Goal: Transaction & Acquisition: Purchase product/service

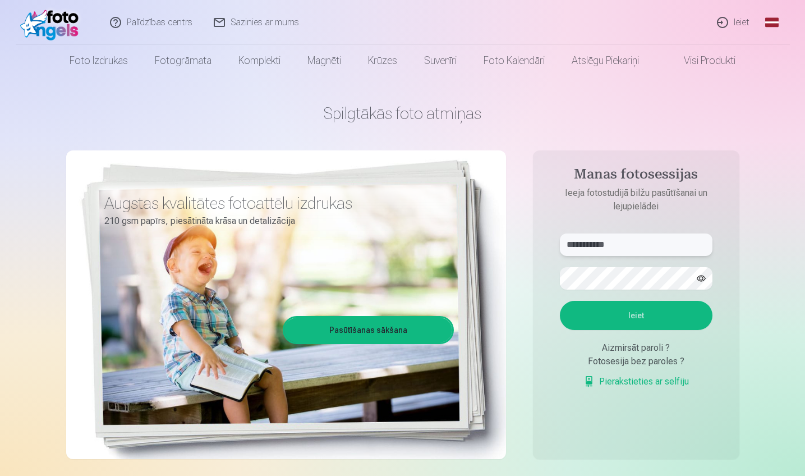
type input "**********"
click at [541, 315] on button "Ieiet" at bounding box center [636, 315] width 153 height 29
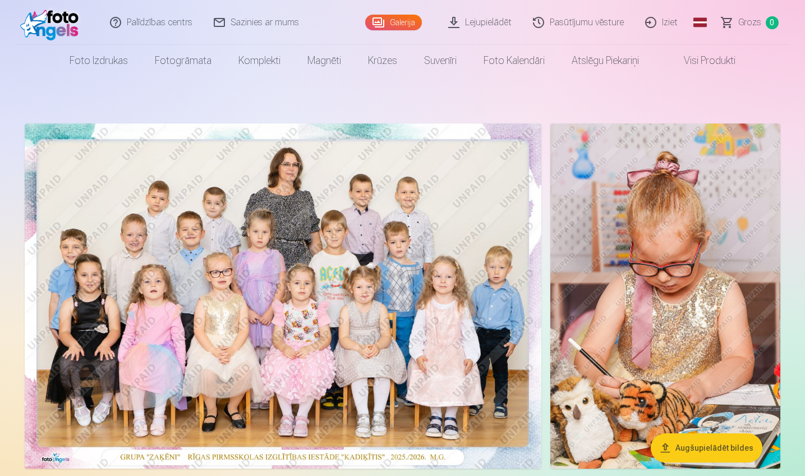
click at [303, 283] on img at bounding box center [283, 295] width 517 height 345
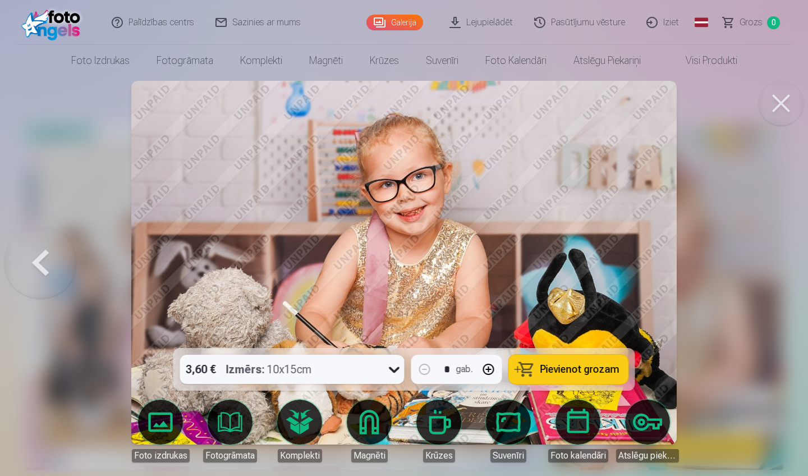
click at [805, 100] on div at bounding box center [404, 238] width 808 height 476
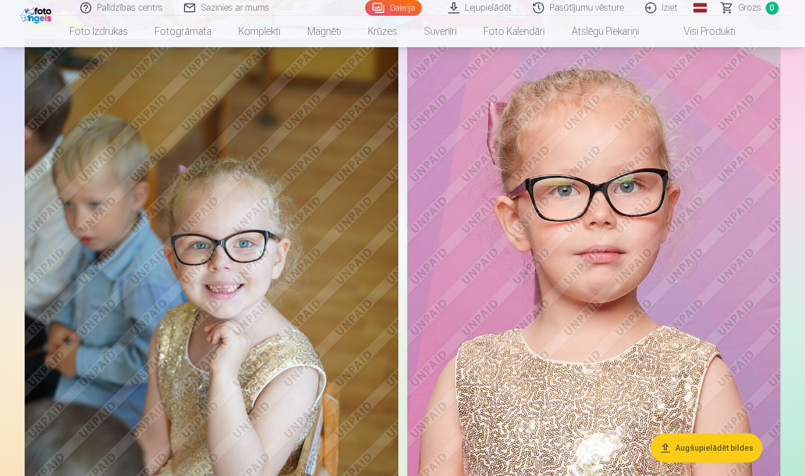
scroll to position [2405, 0]
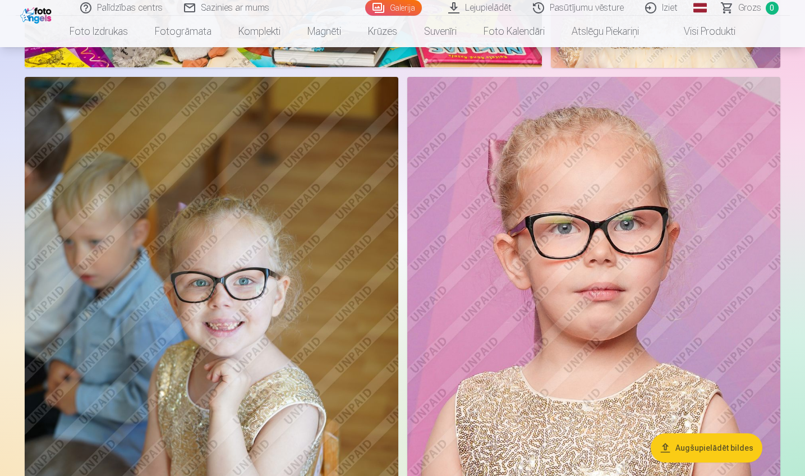
click at [590, 3] on link "Pasūtījumu vēsture" at bounding box center [579, 8] width 112 height 16
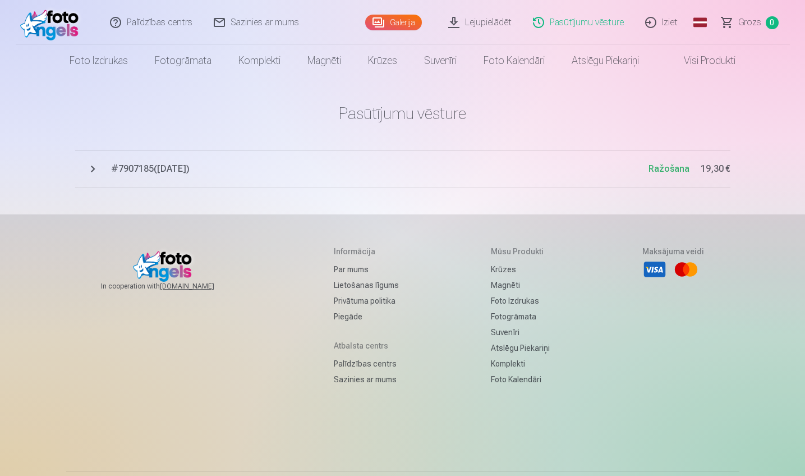
click at [257, 174] on span "# 7907185 ( 26.09.2025 )" at bounding box center [380, 168] width 538 height 13
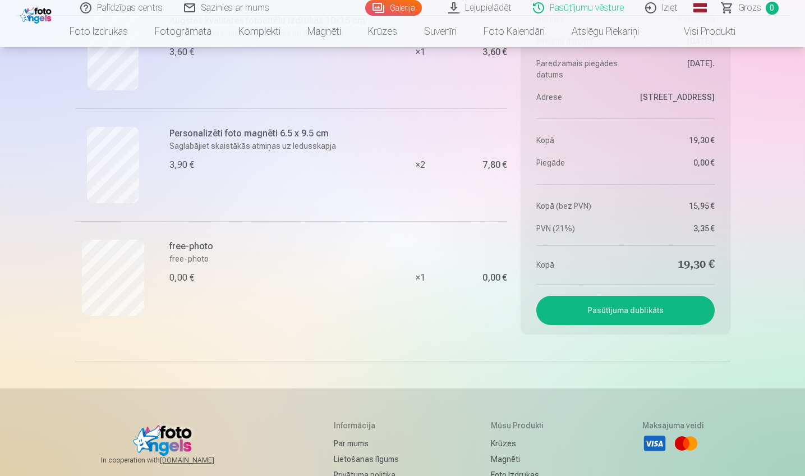
scroll to position [453, 0]
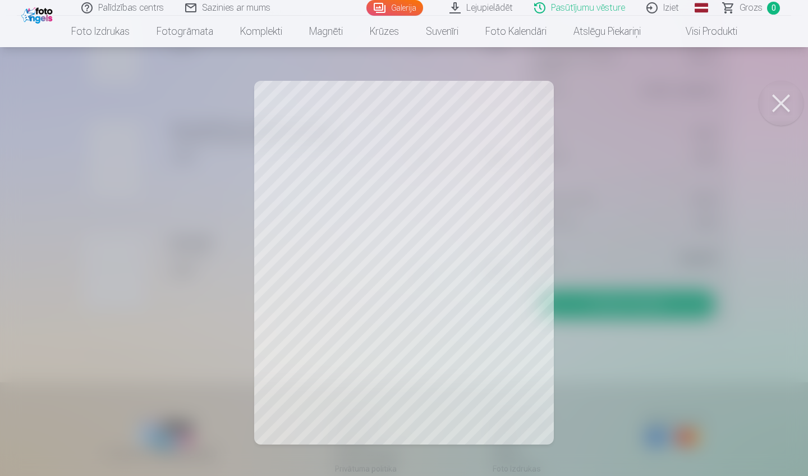
click at [770, 105] on button at bounding box center [781, 103] width 45 height 45
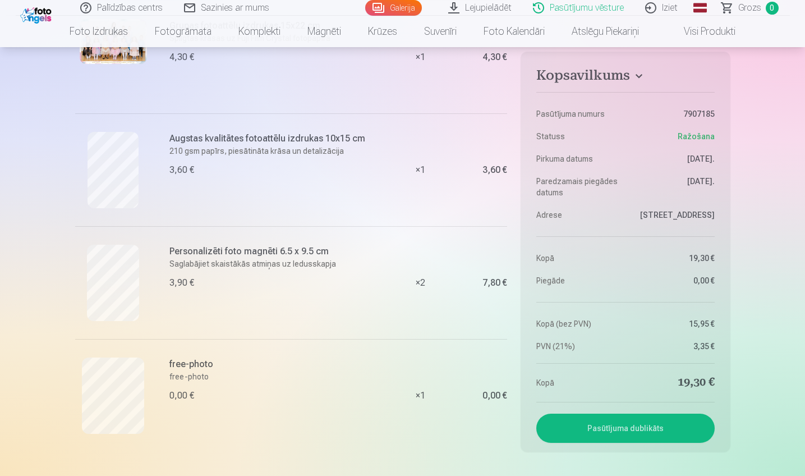
scroll to position [335, 0]
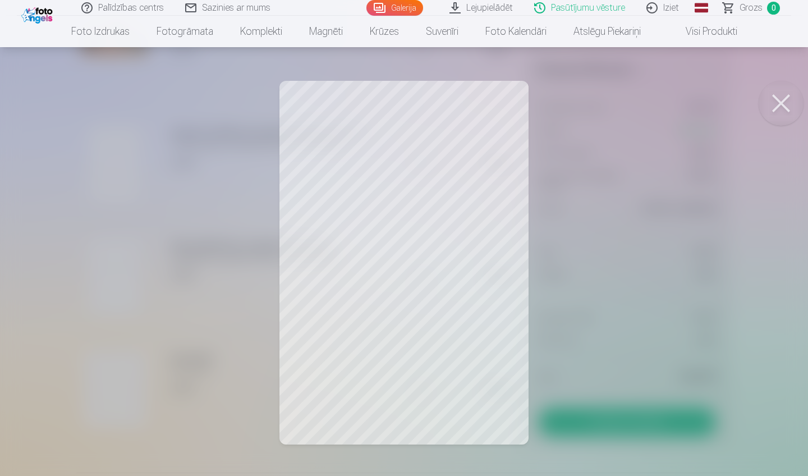
click at [772, 97] on button at bounding box center [781, 103] width 45 height 45
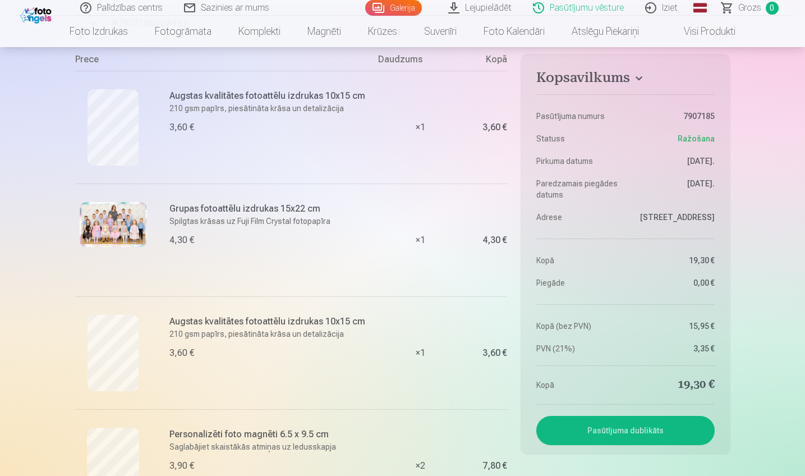
scroll to position [145, 0]
click at [610, 6] on link "Pasūtījumu vēsture" at bounding box center [579, 8] width 112 height 16
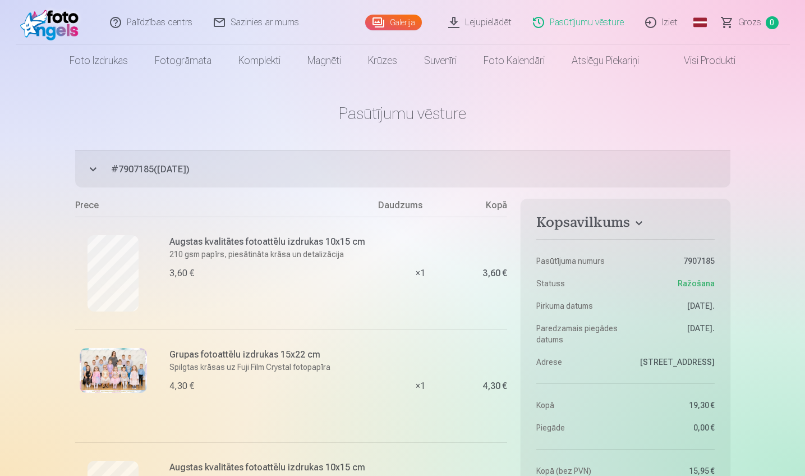
click at [669, 70] on link "Visi produkti" at bounding box center [701, 60] width 97 height 31
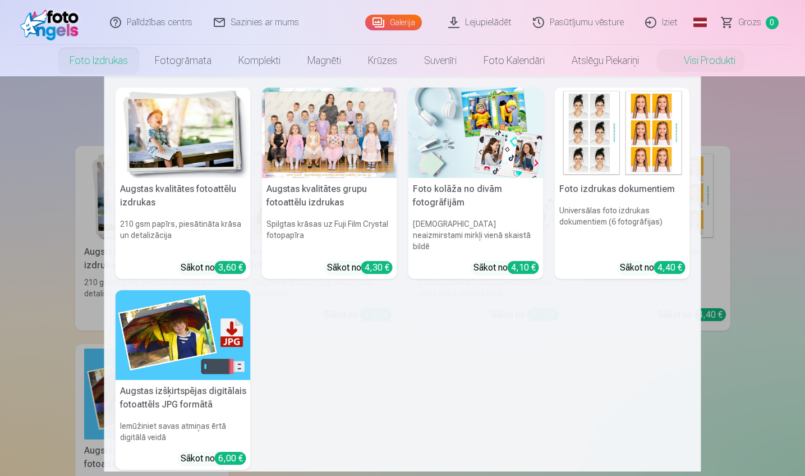
click at [117, 64] on link "Foto izdrukas" at bounding box center [98, 60] width 85 height 31
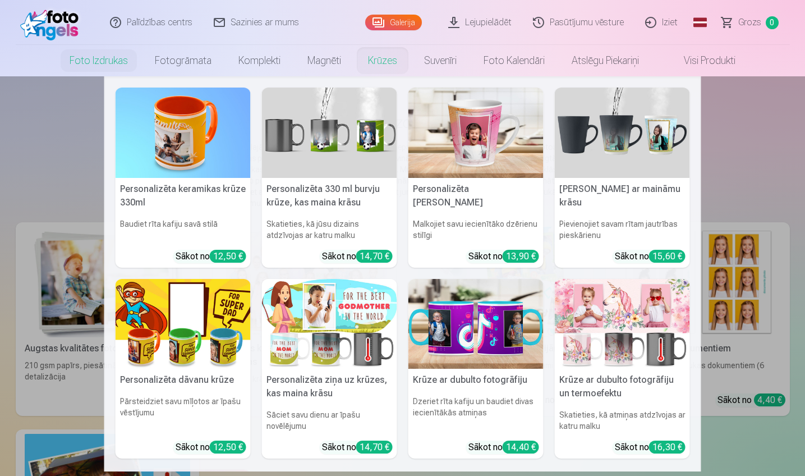
click at [379, 71] on link "Krūzes" at bounding box center [383, 60] width 56 height 31
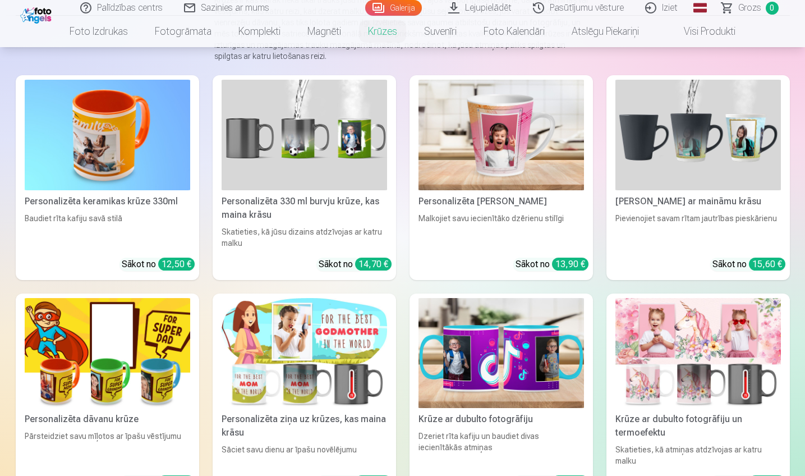
scroll to position [148, 0]
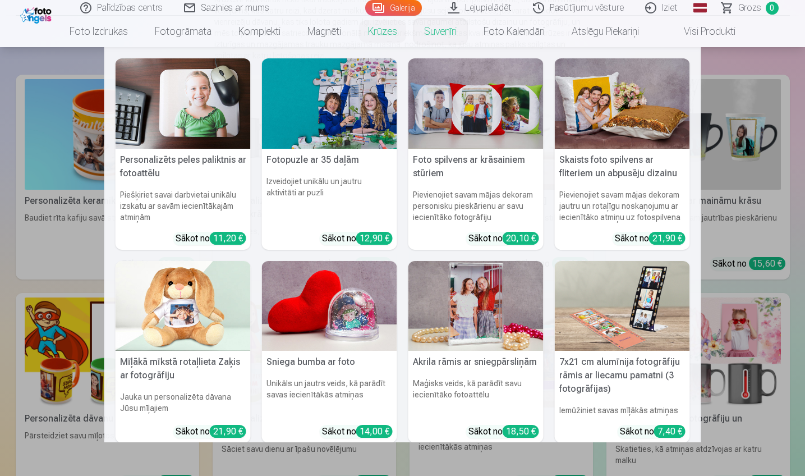
click at [451, 35] on link "Suvenīri" at bounding box center [440, 31] width 59 height 31
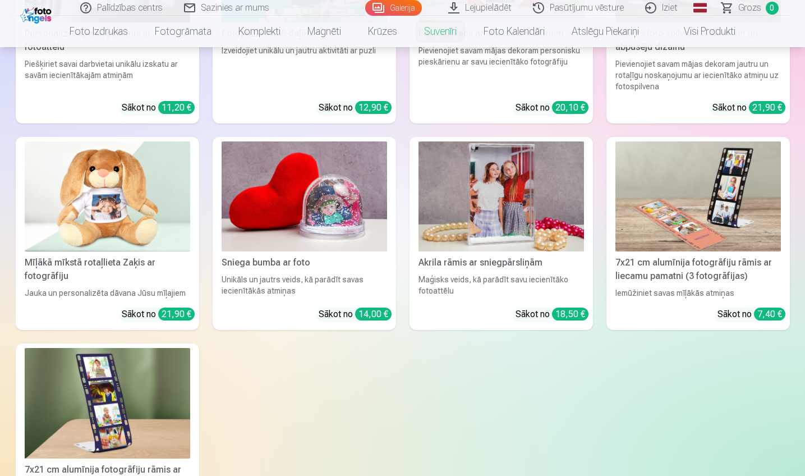
scroll to position [301, 0]
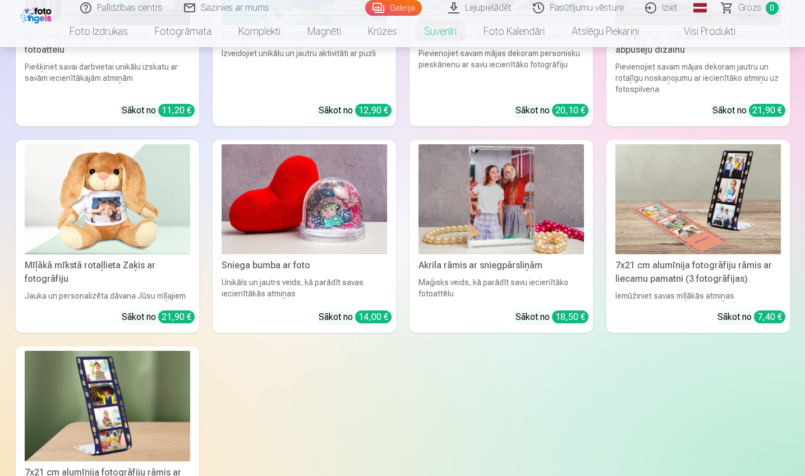
click at [619, 4] on link "Pasūtījumu vēsture" at bounding box center [579, 8] width 112 height 16
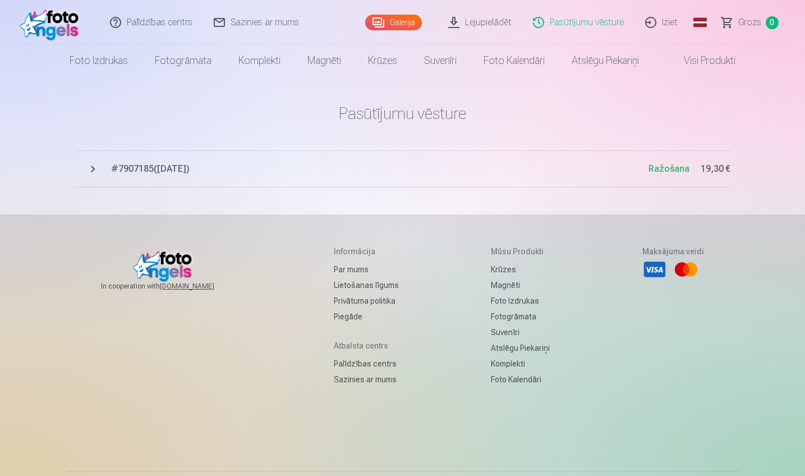
click at [666, 23] on link "Iziet" at bounding box center [662, 22] width 54 height 45
